Goal: Find specific page/section: Find specific page/section

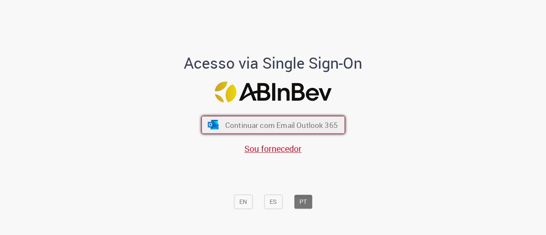
click at [232, 124] on span "Continuar com Email Outlook 365" at bounding box center [281, 125] width 113 height 10
click at [279, 129] on span "Continuar com Email Outlook 365" at bounding box center [281, 125] width 113 height 10
